Goal: Information Seeking & Learning: Learn about a topic

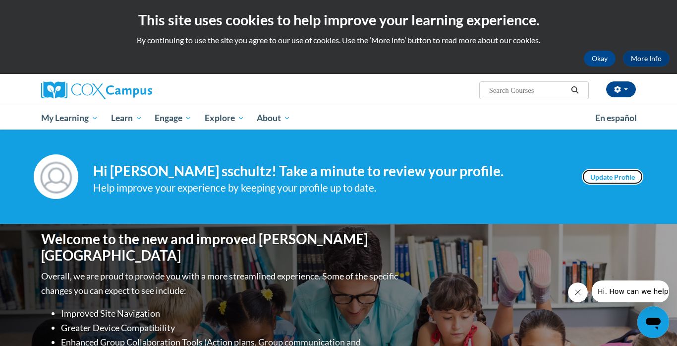
click at [593, 175] on link "Update Profile" at bounding box center [612, 177] width 61 height 16
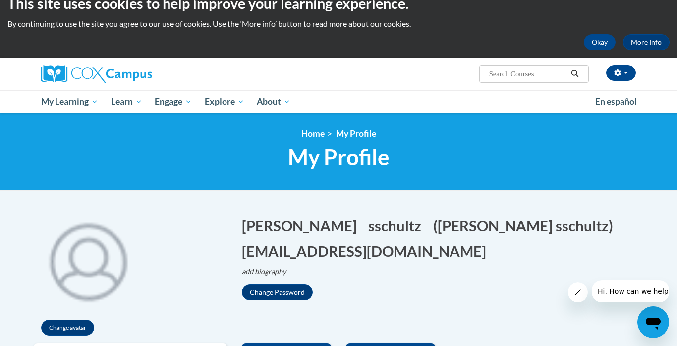
scroll to position [11, 0]
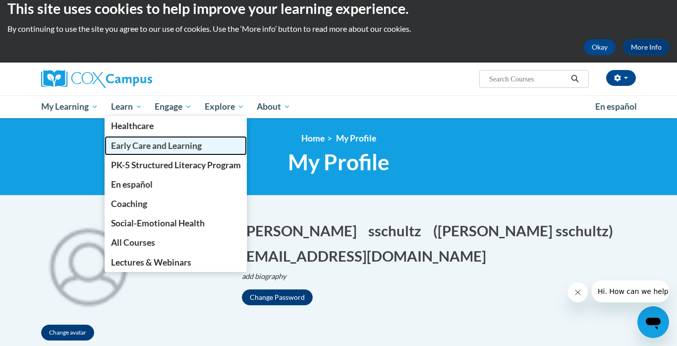
click at [139, 145] on span "Early Care and Learning" at bounding box center [156, 145] width 91 height 10
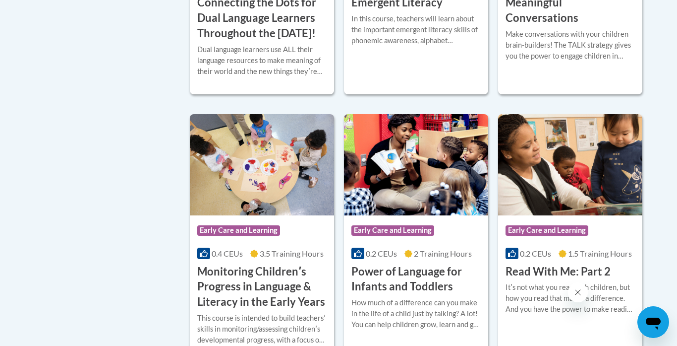
scroll to position [823, 0]
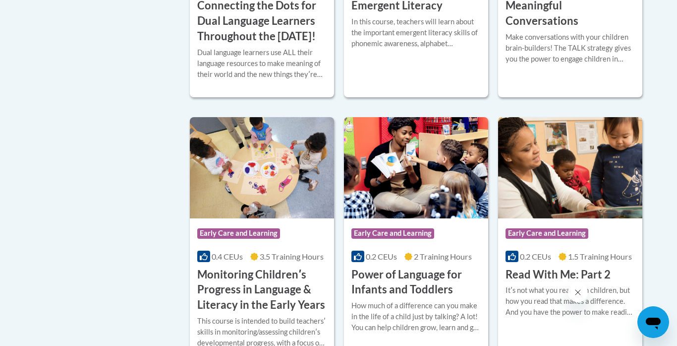
click at [587, 193] on img at bounding box center [570, 167] width 144 height 101
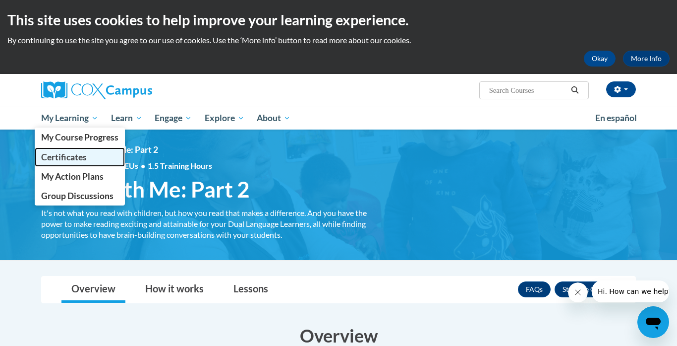
click at [77, 154] on span "Certificates" at bounding box center [64, 157] width 46 height 10
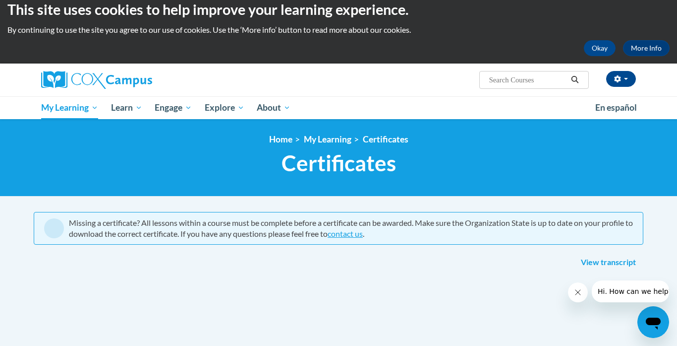
scroll to position [7, 0]
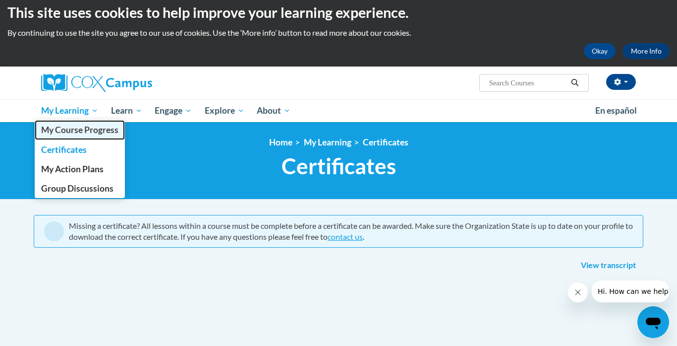
click at [82, 129] on span "My Course Progress" at bounding box center [79, 129] width 77 height 10
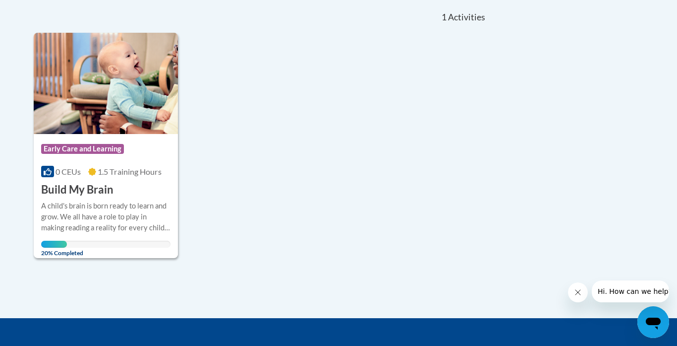
scroll to position [223, 0]
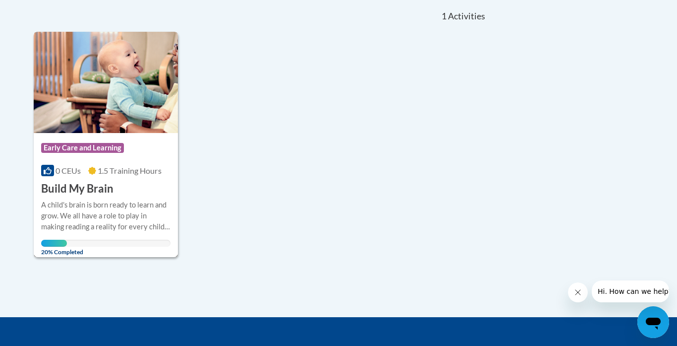
click at [127, 222] on div "A child's brain is born ready to learn and grow. We all have a role to play in …" at bounding box center [105, 215] width 129 height 33
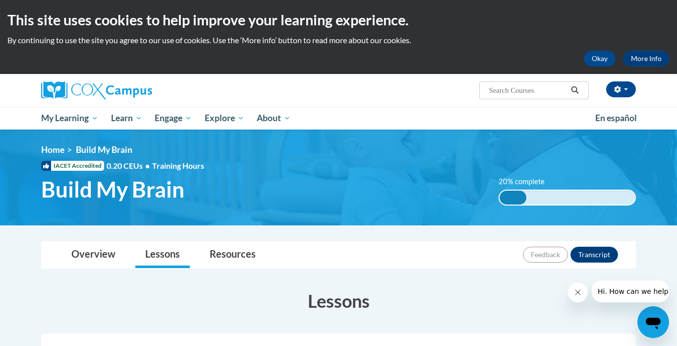
click at [433, 300] on h3 "Lessons" at bounding box center [338, 300] width 595 height 25
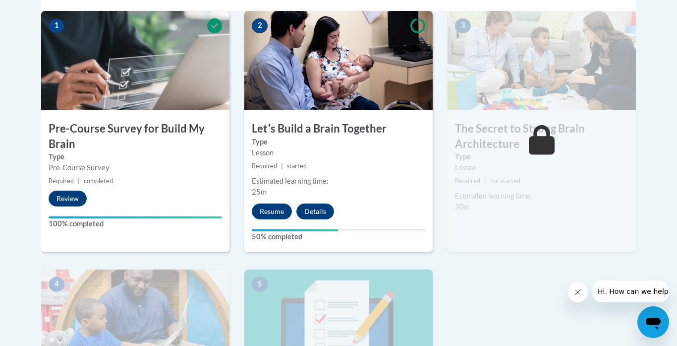
scroll to position [357, 0]
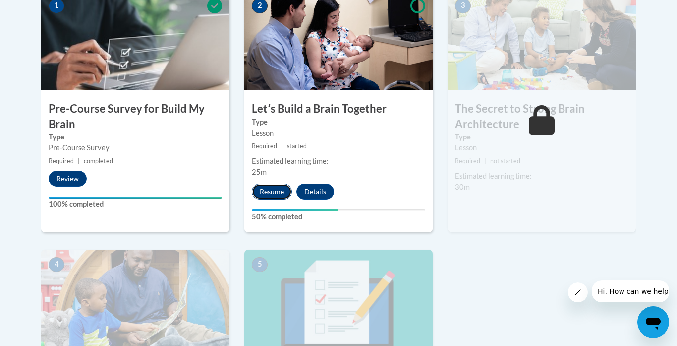
click at [273, 194] on button "Resume" at bounding box center [272, 191] width 40 height 16
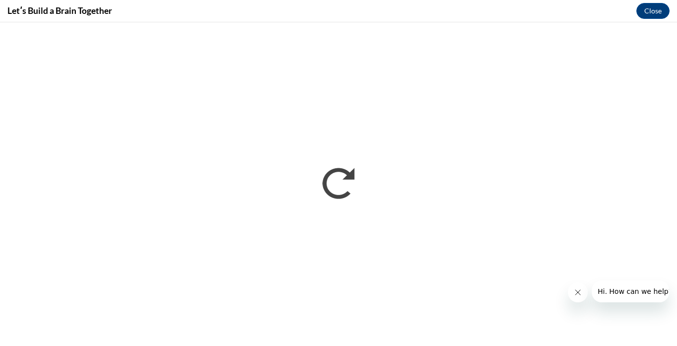
scroll to position [0, 0]
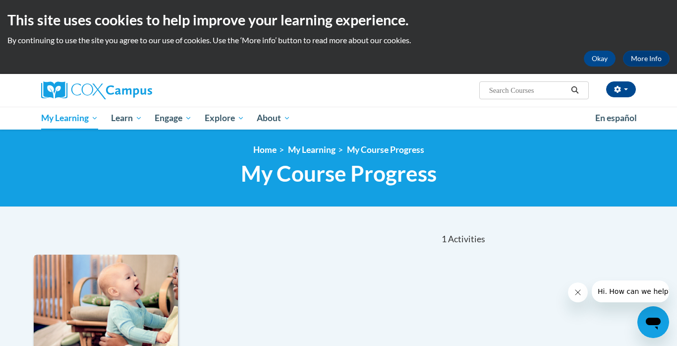
click at [140, 308] on img at bounding box center [106, 304] width 144 height 101
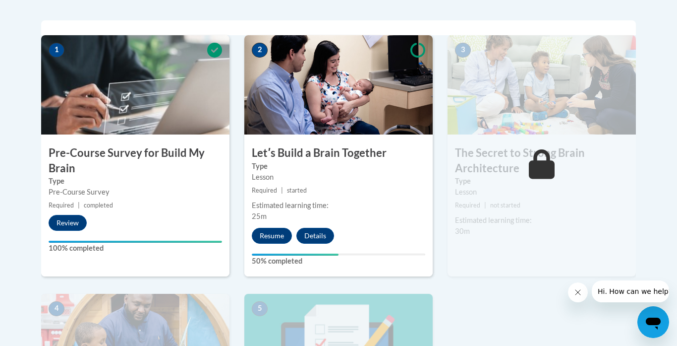
click at [254, 254] on div "Your progress" at bounding box center [295, 254] width 87 height 2
click at [276, 256] on label "50% completed" at bounding box center [339, 260] width 174 height 11
drag, startPoint x: 335, startPoint y: 253, endPoint x: 303, endPoint y: 246, distance: 32.5
click at [303, 246] on div "2 Letʹs Build a Brain Together Type Lesson Required | started Estimated learnin…" at bounding box center [338, 155] width 188 height 241
click at [273, 238] on button "Resume" at bounding box center [272, 236] width 40 height 16
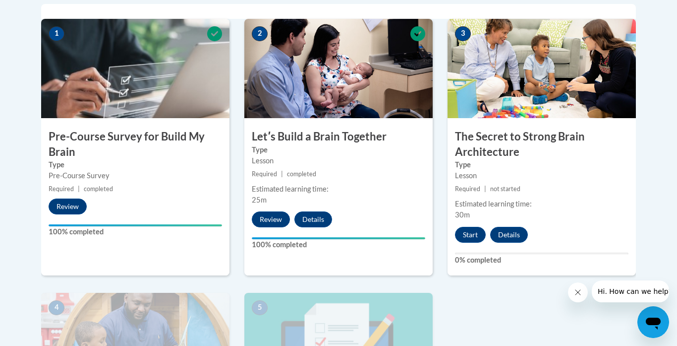
scroll to position [331, 0]
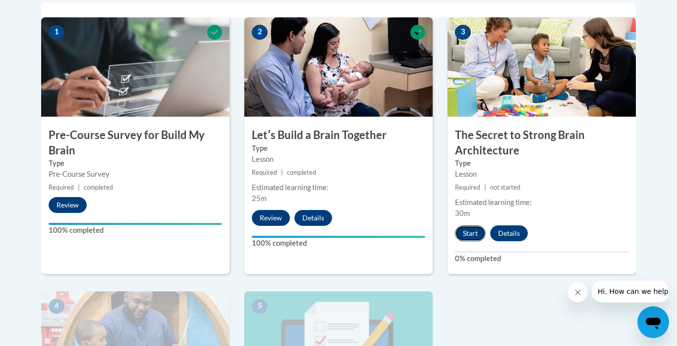
click at [474, 234] on button "Start" at bounding box center [470, 233] width 31 height 16
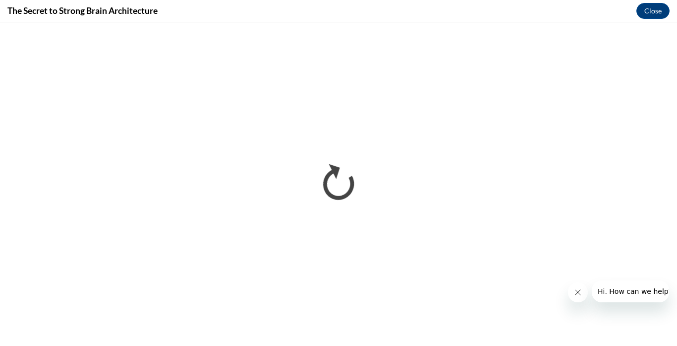
scroll to position [0, 0]
